Goal: Task Accomplishment & Management: Complete application form

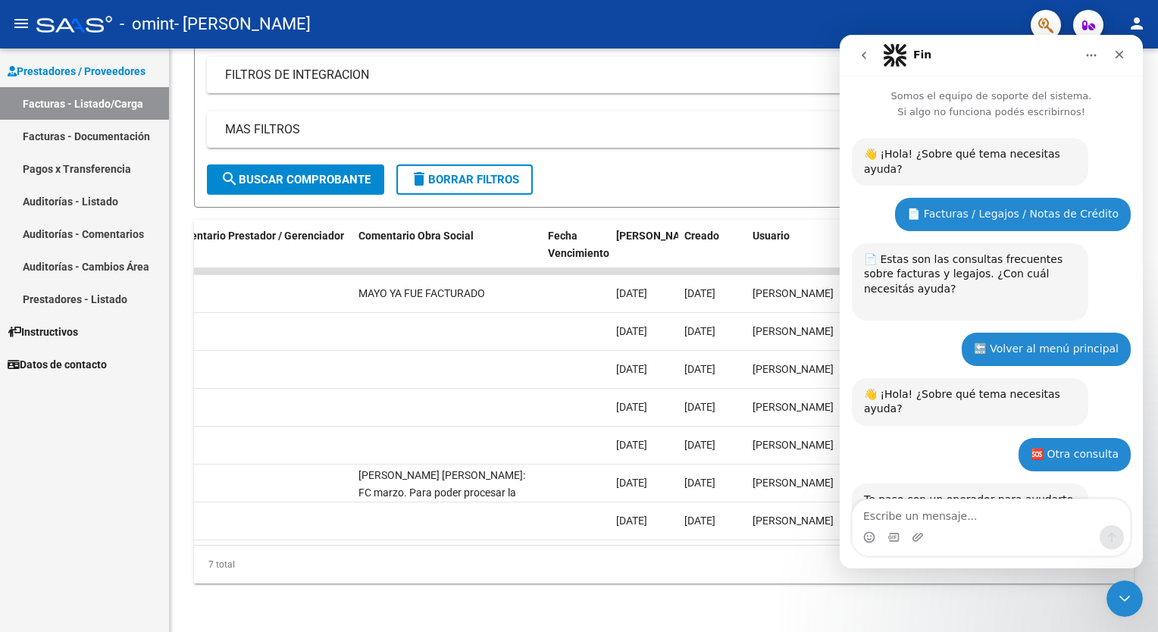
scroll to position [713, 0]
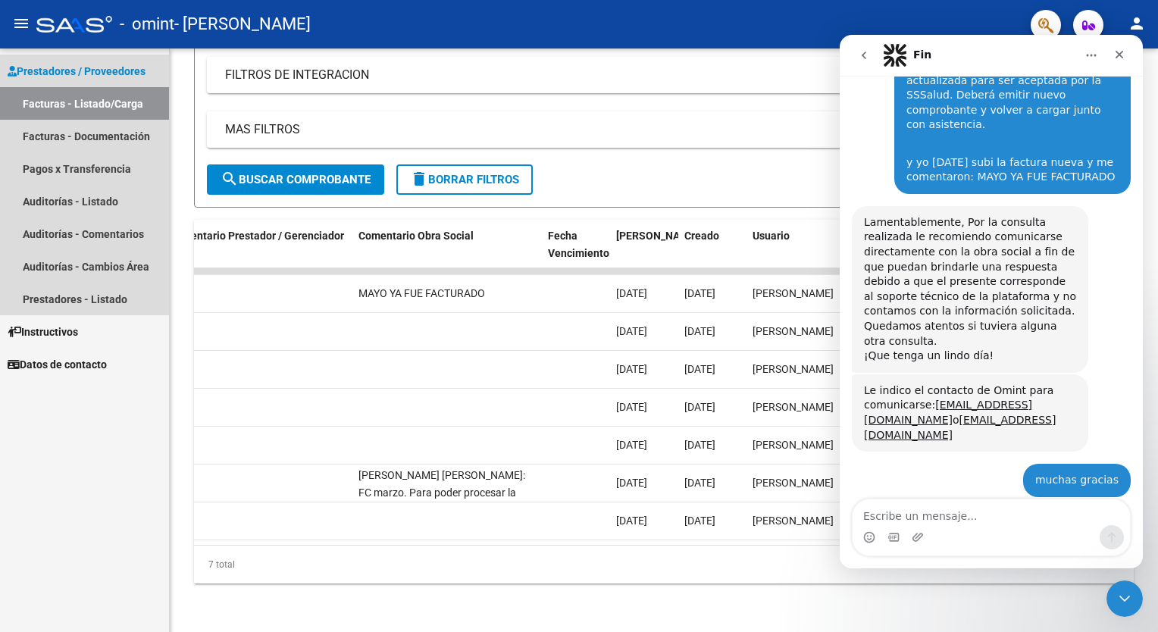
drag, startPoint x: 0, startPoint y: 0, endPoint x: 115, endPoint y: 98, distance: 151.1
click at [115, 98] on link "Facturas - Listado/Carga" at bounding box center [84, 103] width 169 height 33
click at [122, 73] on span "Prestadores / Proveedores" at bounding box center [77, 71] width 138 height 17
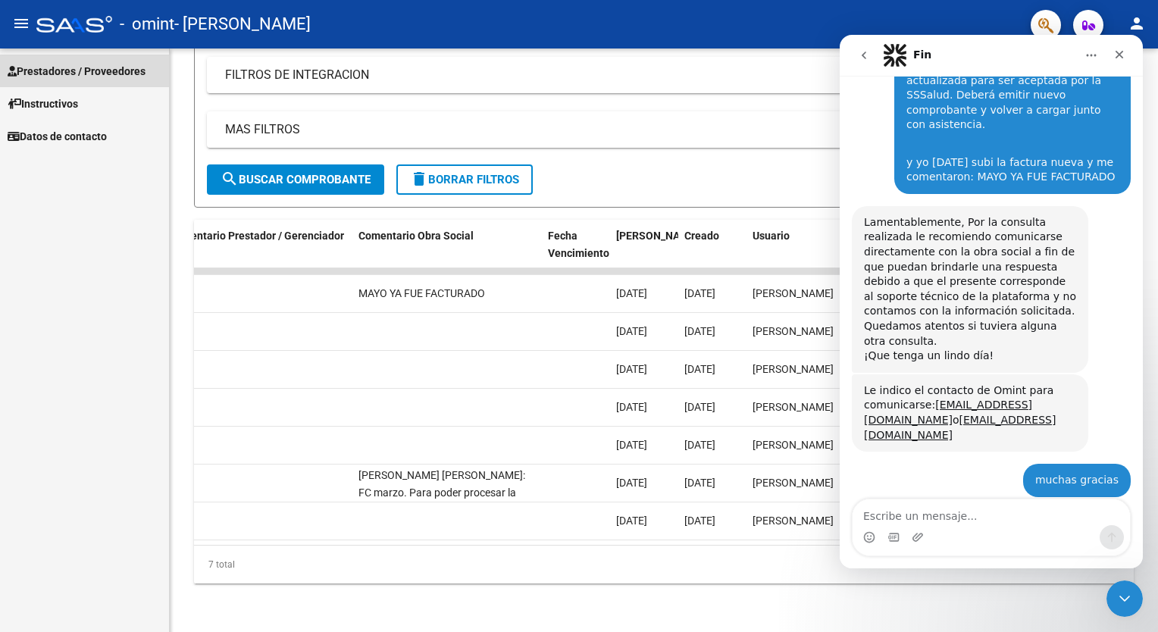
click at [122, 73] on span "Prestadores / Proveedores" at bounding box center [77, 71] width 138 height 17
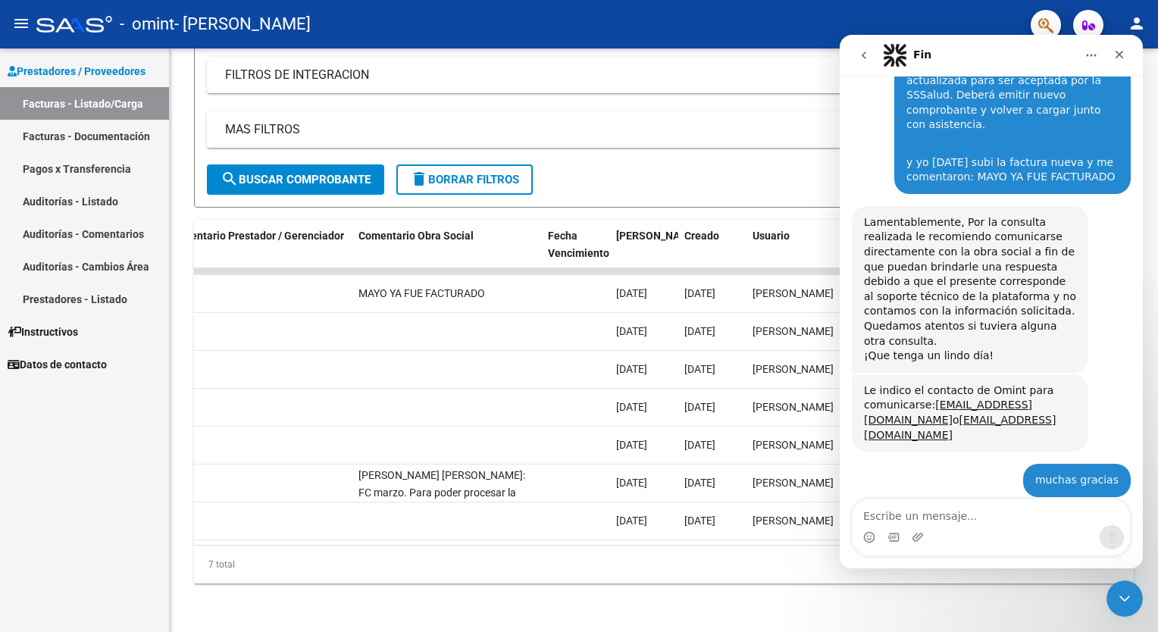
click at [119, 108] on link "Facturas - Listado/Carga" at bounding box center [84, 103] width 169 height 33
click at [118, 144] on link "Facturas - Documentación" at bounding box center [84, 136] width 169 height 33
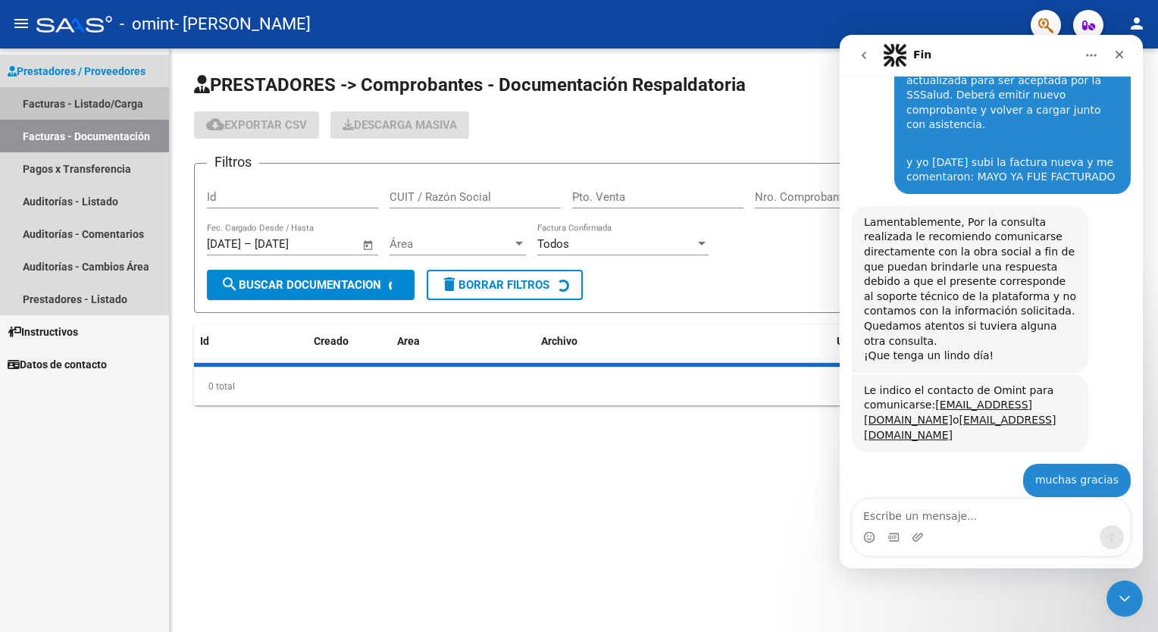
click at [117, 104] on link "Facturas - Listado/Carga" at bounding box center [84, 103] width 169 height 33
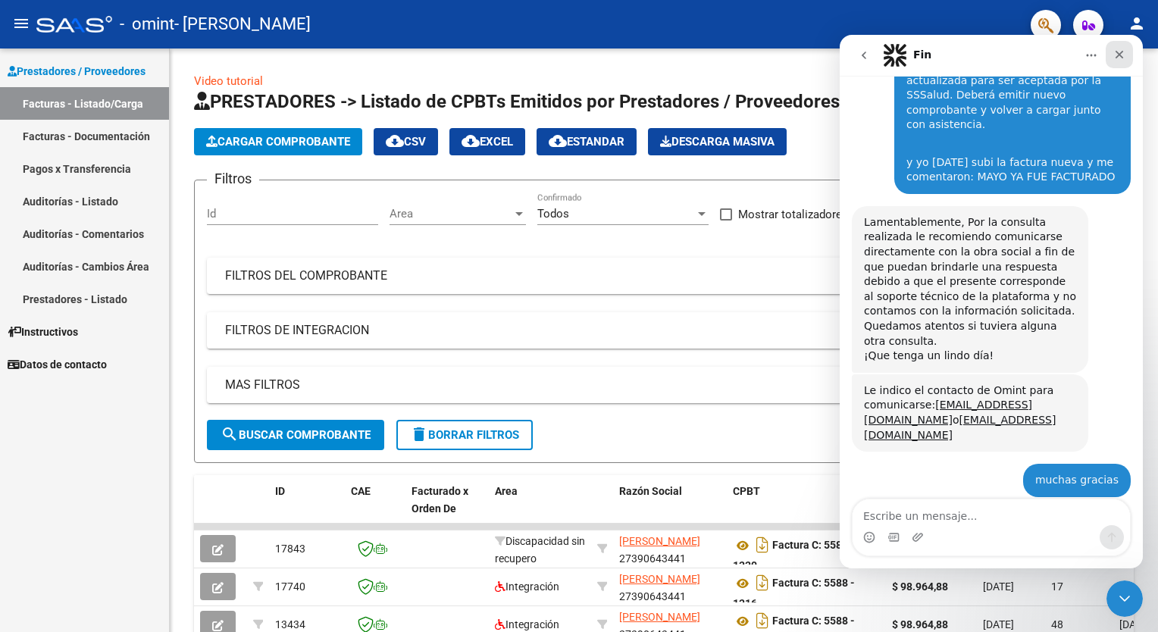
click at [1125, 53] on icon "Cerrar" at bounding box center [1120, 55] width 12 height 12
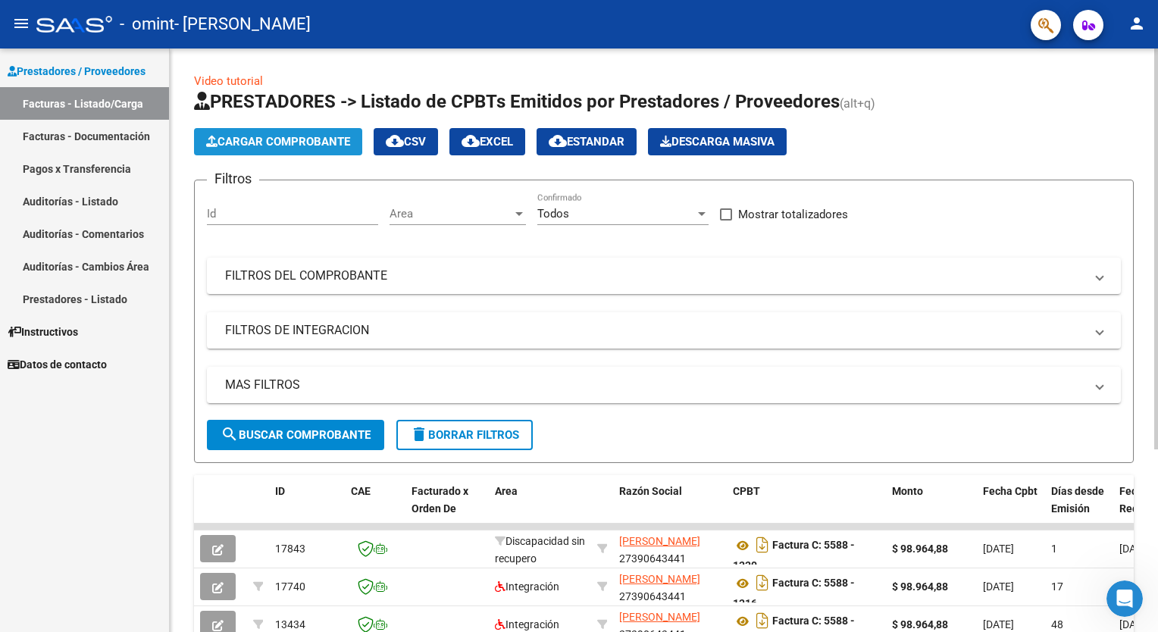
click at [318, 143] on span "Cargar Comprobante" at bounding box center [278, 142] width 144 height 14
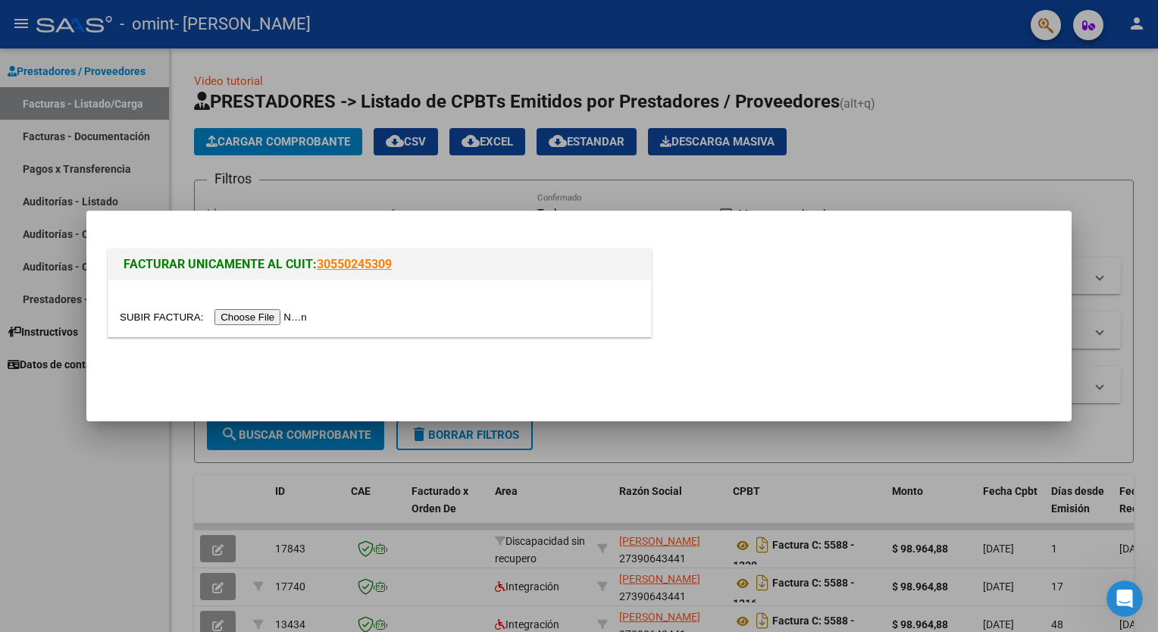
click at [244, 315] on input "file" at bounding box center [216, 317] width 192 height 16
click at [277, 325] on input "file" at bounding box center [216, 317] width 192 height 16
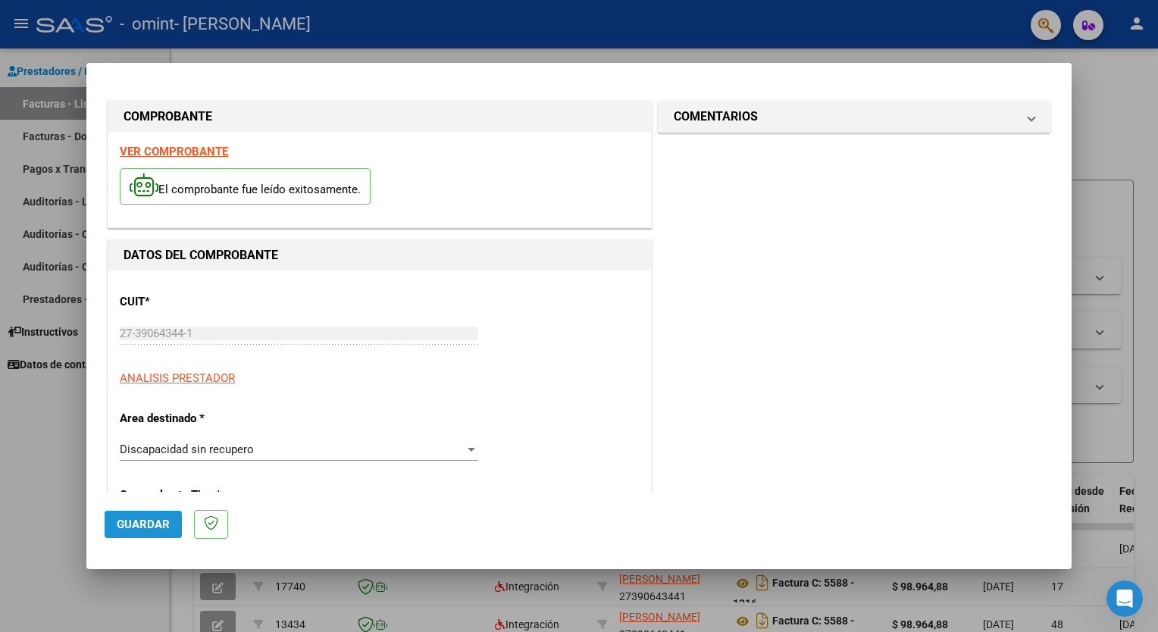
click at [159, 525] on span "Guardar" at bounding box center [143, 525] width 53 height 14
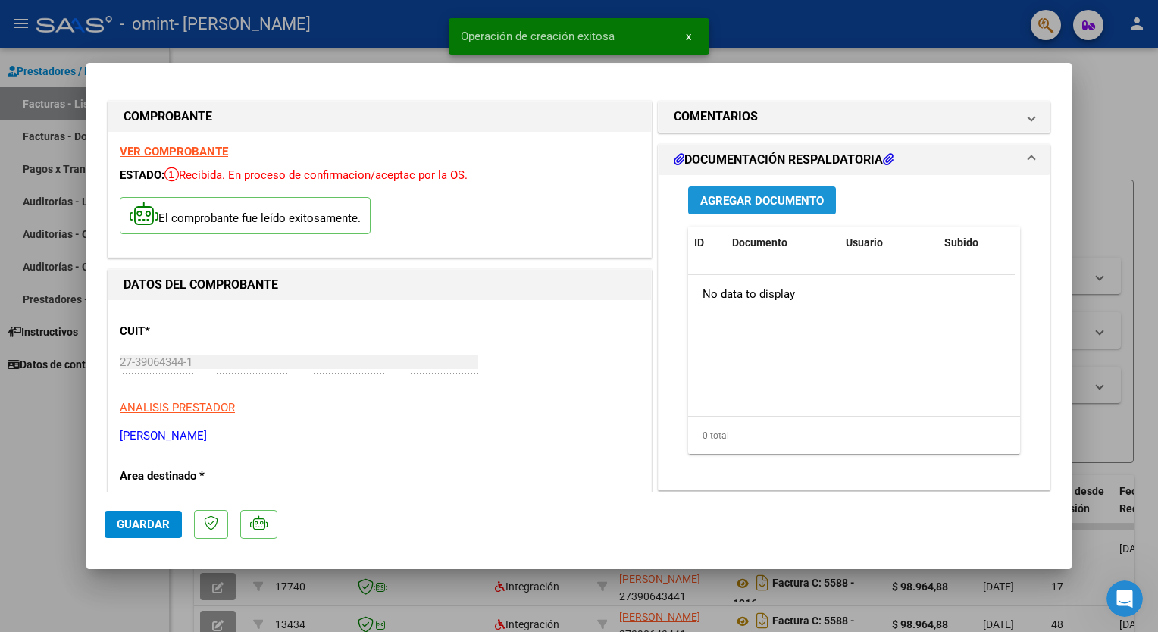
click at [803, 199] on span "Agregar Documento" at bounding box center [763, 201] width 124 height 14
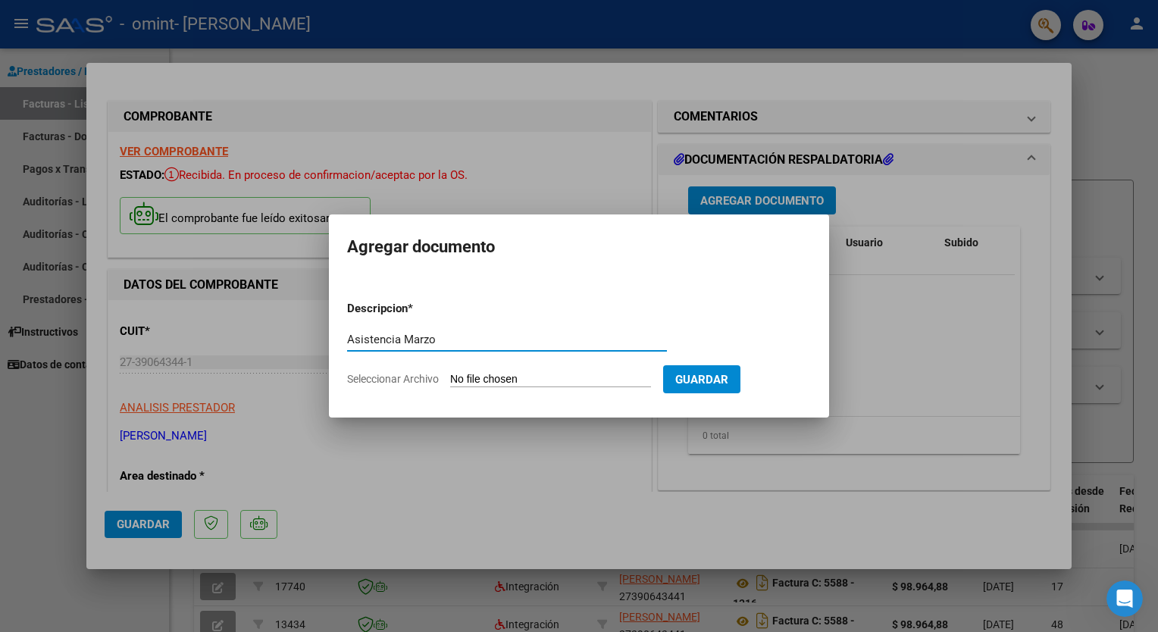
type input "Asistencia Marzo"
click at [530, 384] on input "Seleccionar Archivo" at bounding box center [550, 380] width 201 height 14
type input "C:\fakepath\Asistencia 3 [PERSON_NAME].pdf"
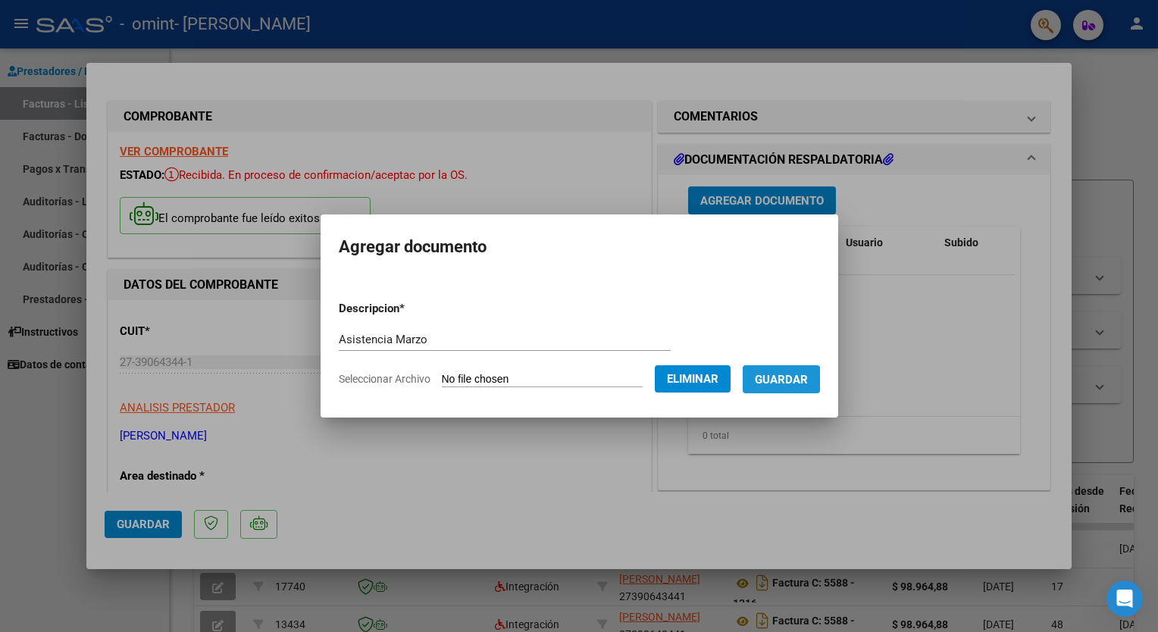
click at [767, 382] on span "Guardar" at bounding box center [781, 380] width 53 height 14
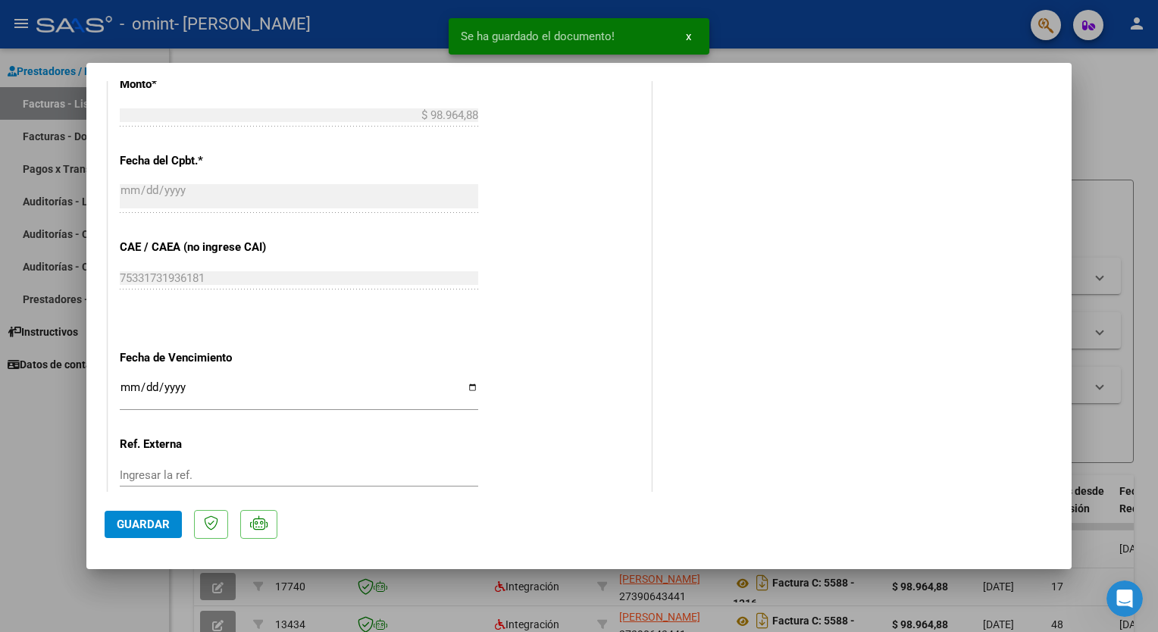
scroll to position [799, 0]
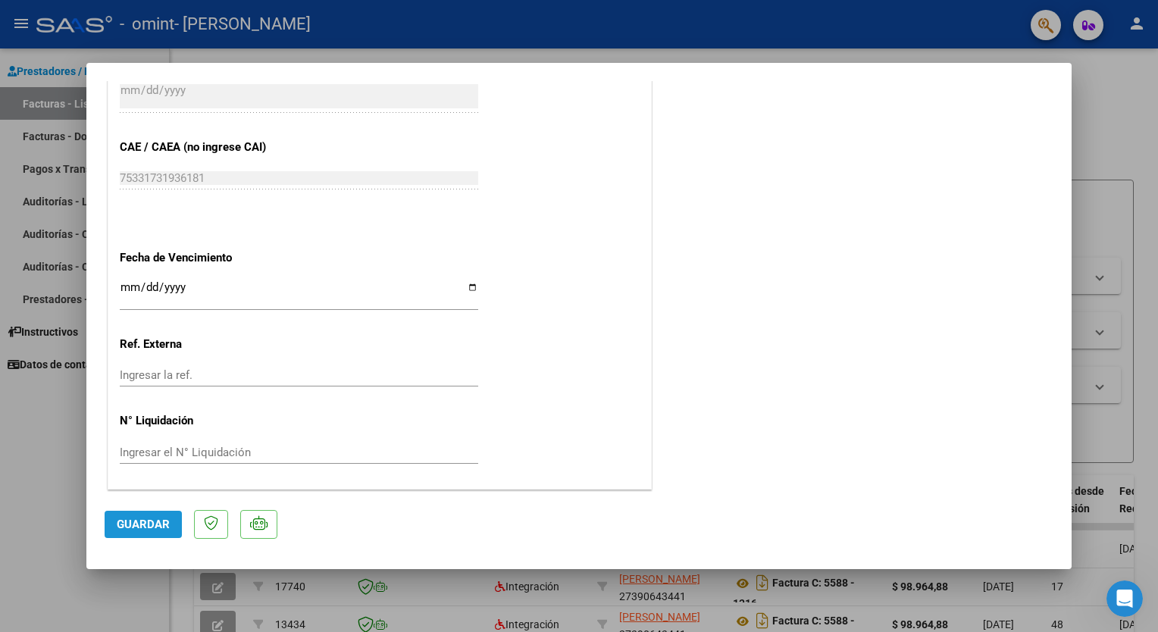
click at [155, 526] on span "Guardar" at bounding box center [143, 525] width 53 height 14
click at [36, 453] on div at bounding box center [579, 316] width 1158 height 632
type input "$ 0,00"
